Goal: Task Accomplishment & Management: Use online tool/utility

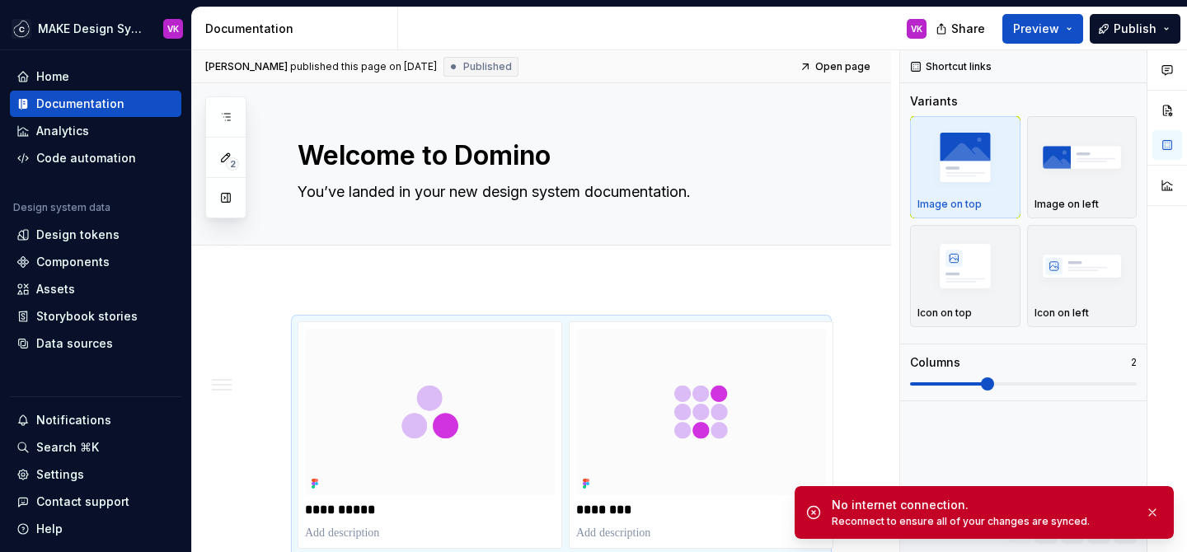
click at [59, 128] on div "Analytics" at bounding box center [62, 131] width 53 height 16
click at [55, 98] on div "Documentation" at bounding box center [80, 104] width 88 height 16
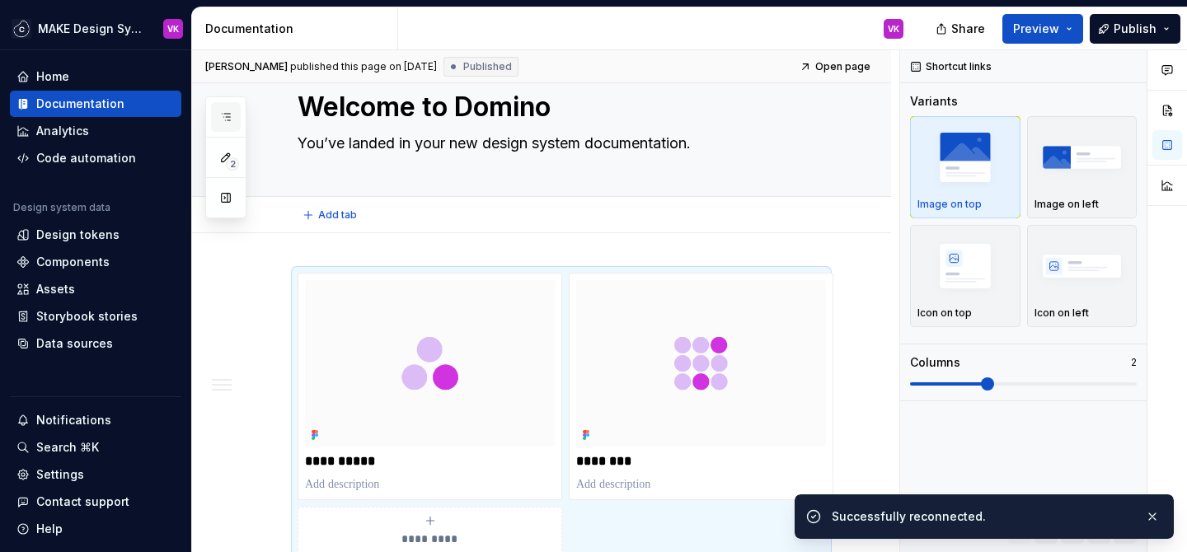
scroll to position [52, 0]
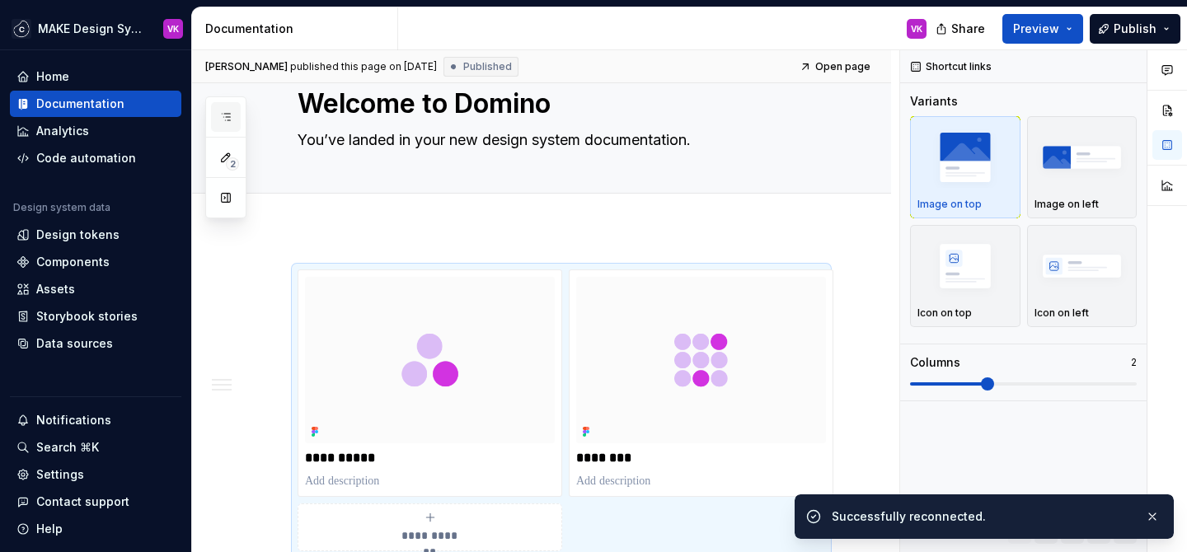
click at [232, 115] on icon "button" at bounding box center [225, 116] width 13 height 13
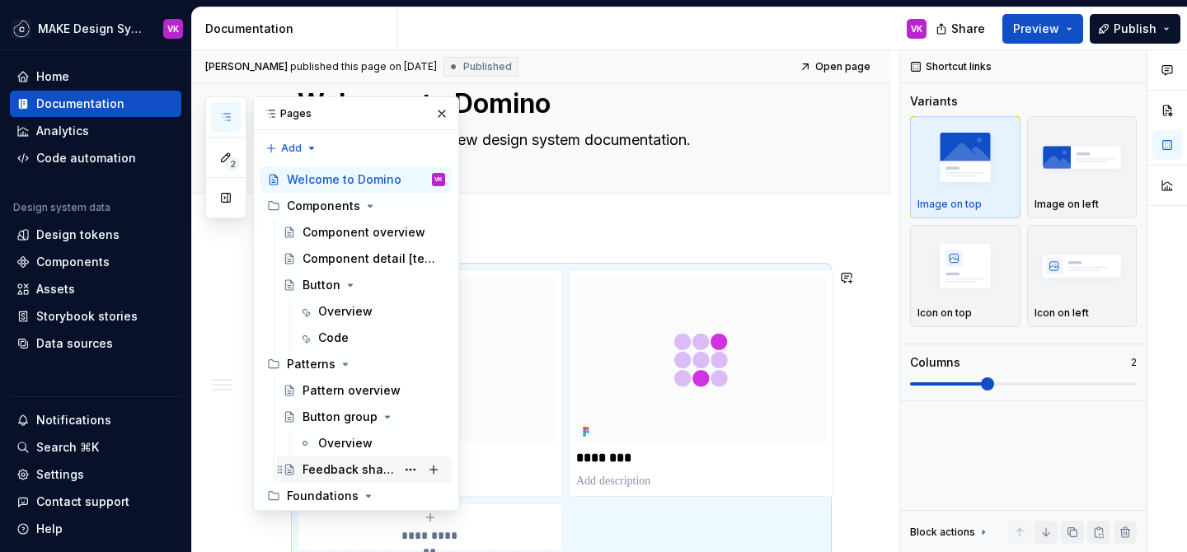
click at [319, 466] on div "Feedback sharing" at bounding box center [348, 470] width 93 height 16
click at [349, 470] on div "Feedback sharing" at bounding box center [348, 470] width 93 height 16
click at [312, 467] on div "Feedback sharing" at bounding box center [348, 470] width 93 height 16
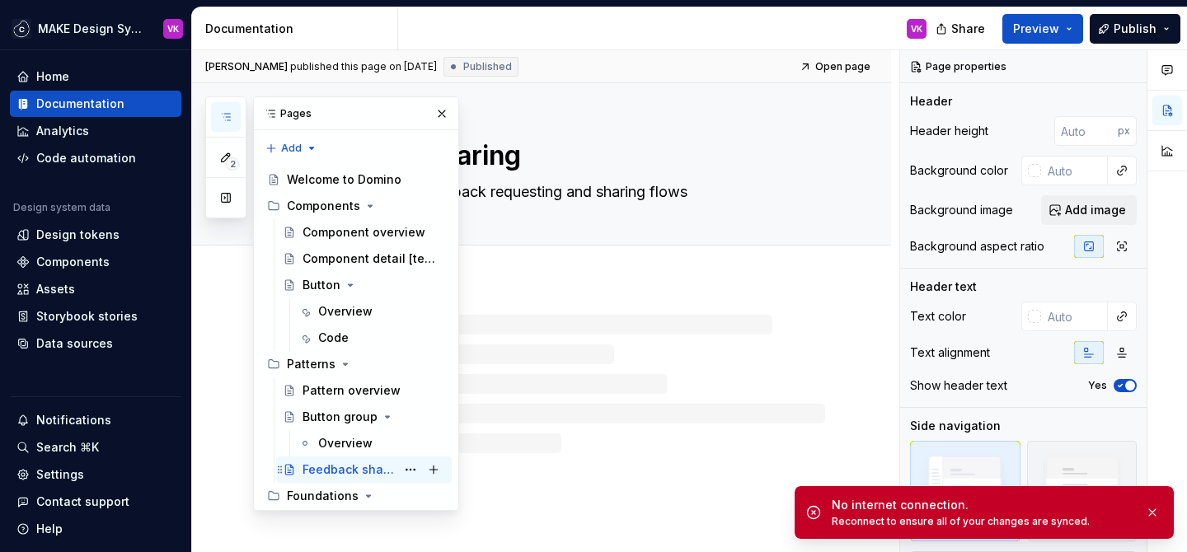
click at [312, 467] on div "Feedback sharing" at bounding box center [348, 470] width 93 height 16
type textarea "*"
